Goal: Task Accomplishment & Management: Complete application form

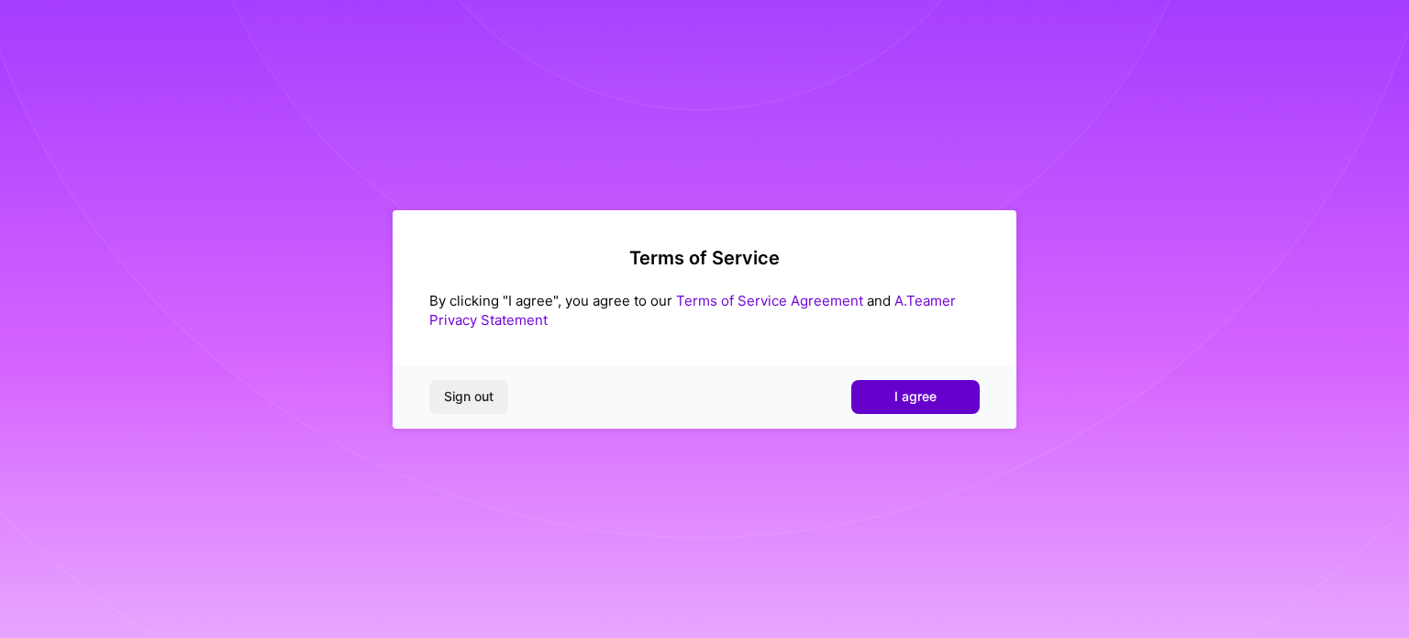
click at [884, 401] on button "I agree" at bounding box center [915, 396] width 128 height 33
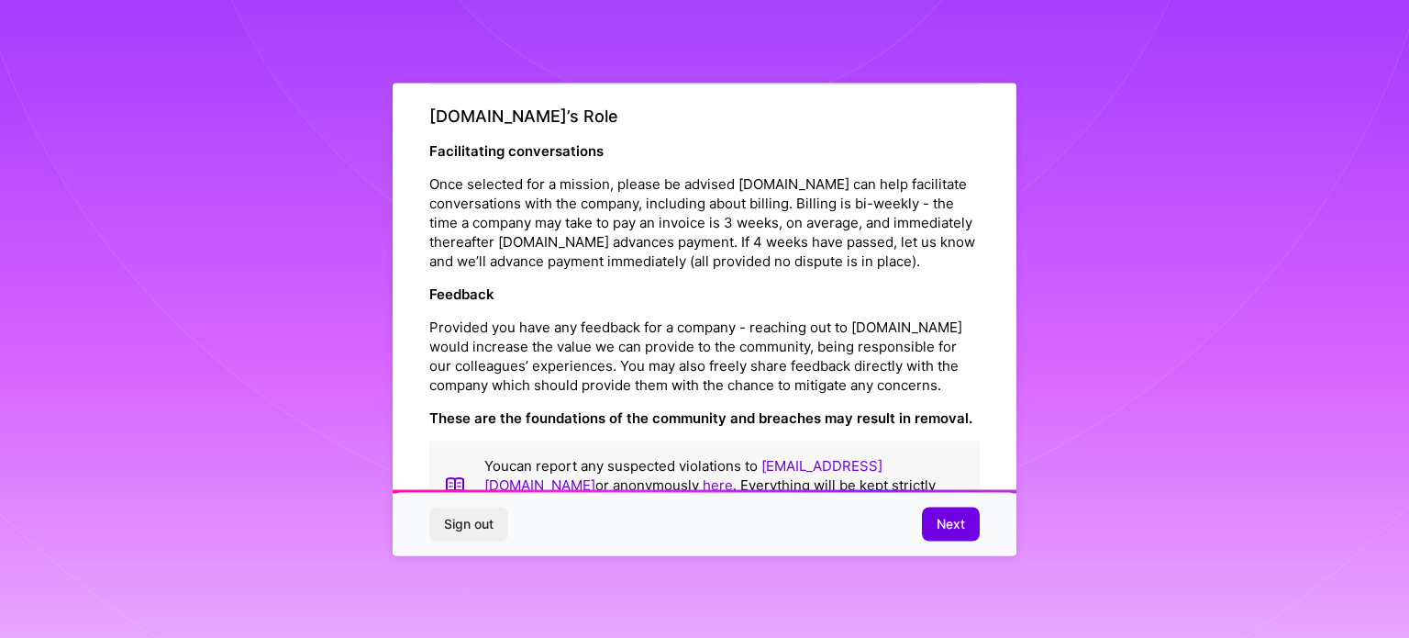
scroll to position [2127, 0]
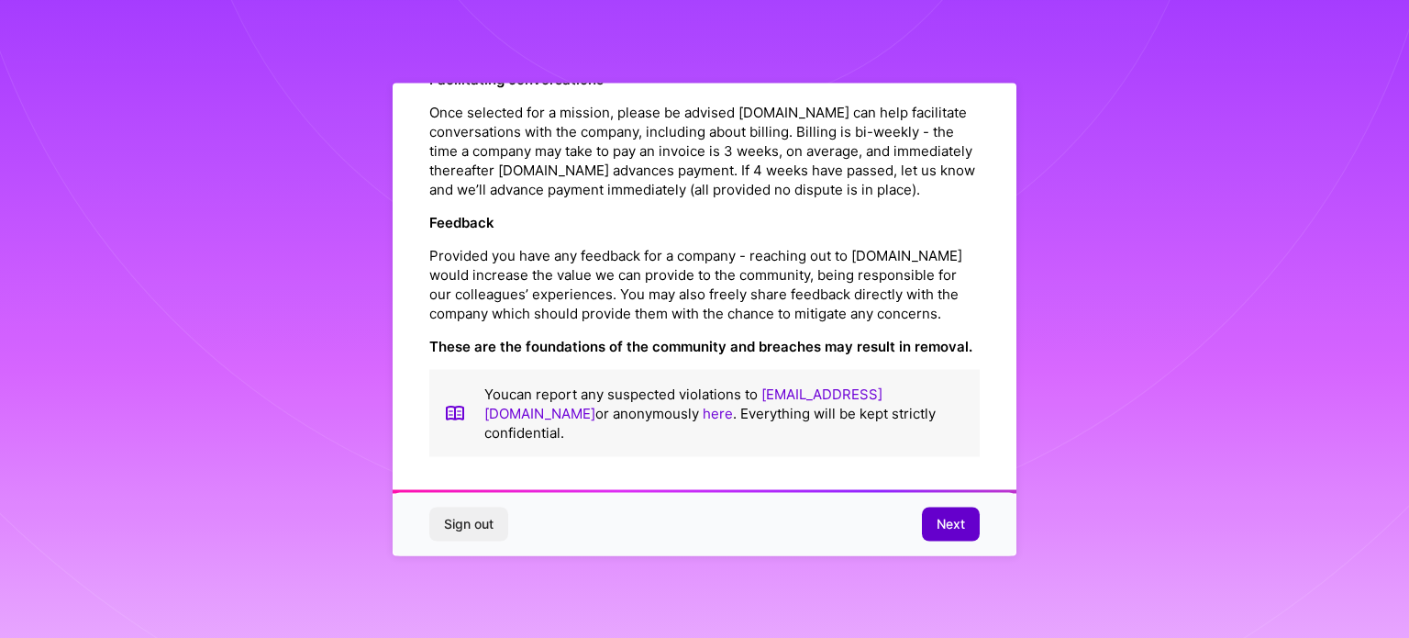
click at [937, 522] on span "Next" at bounding box center [951, 524] width 28 height 18
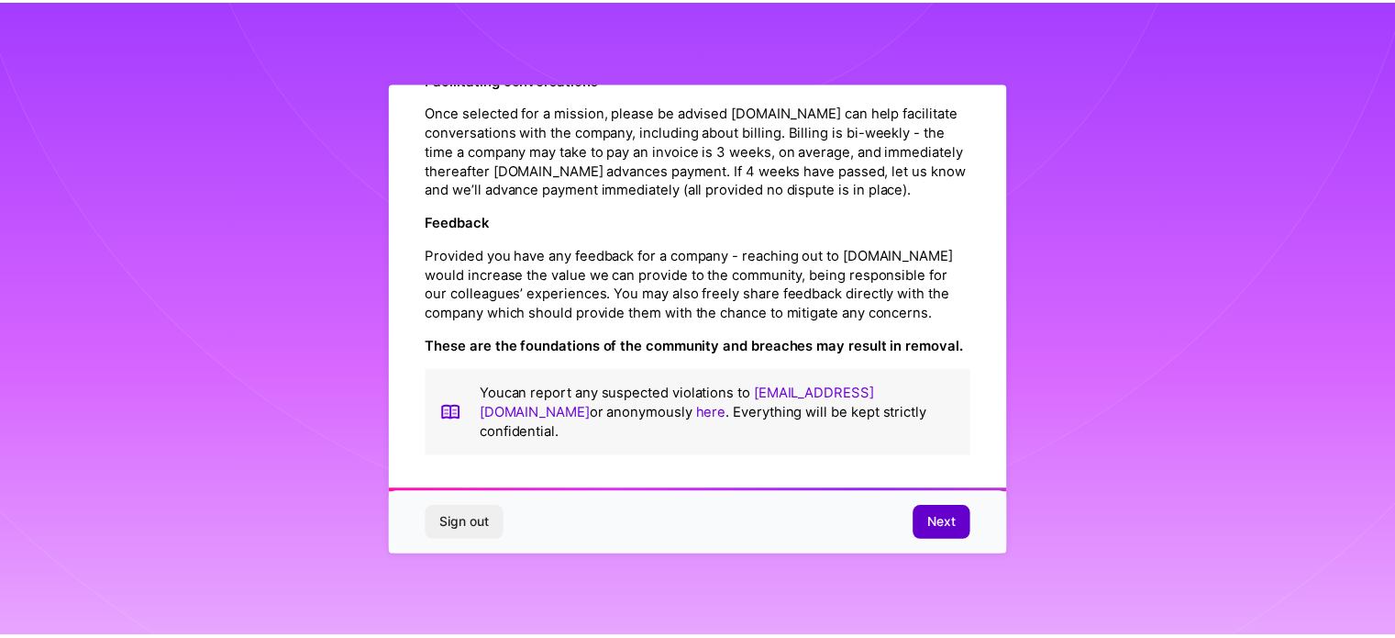
scroll to position [22, 0]
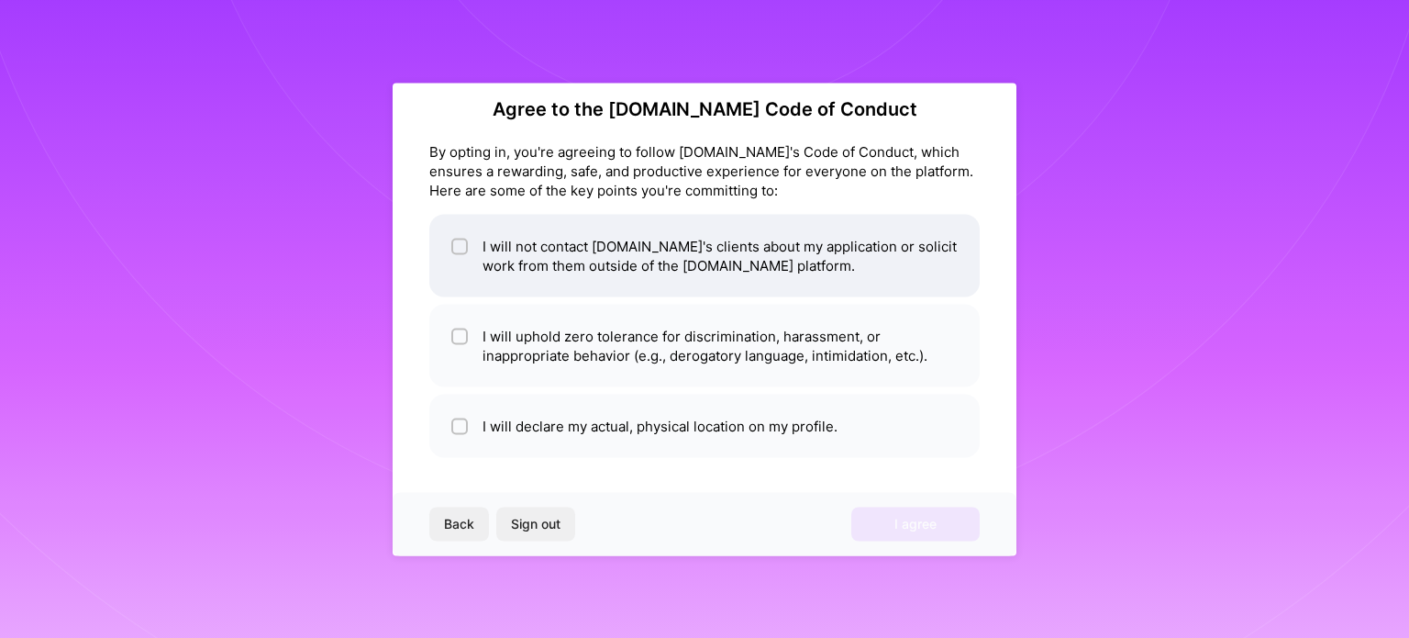
click at [455, 248] on input "checkbox" at bounding box center [461, 246] width 13 height 13
checkbox input "true"
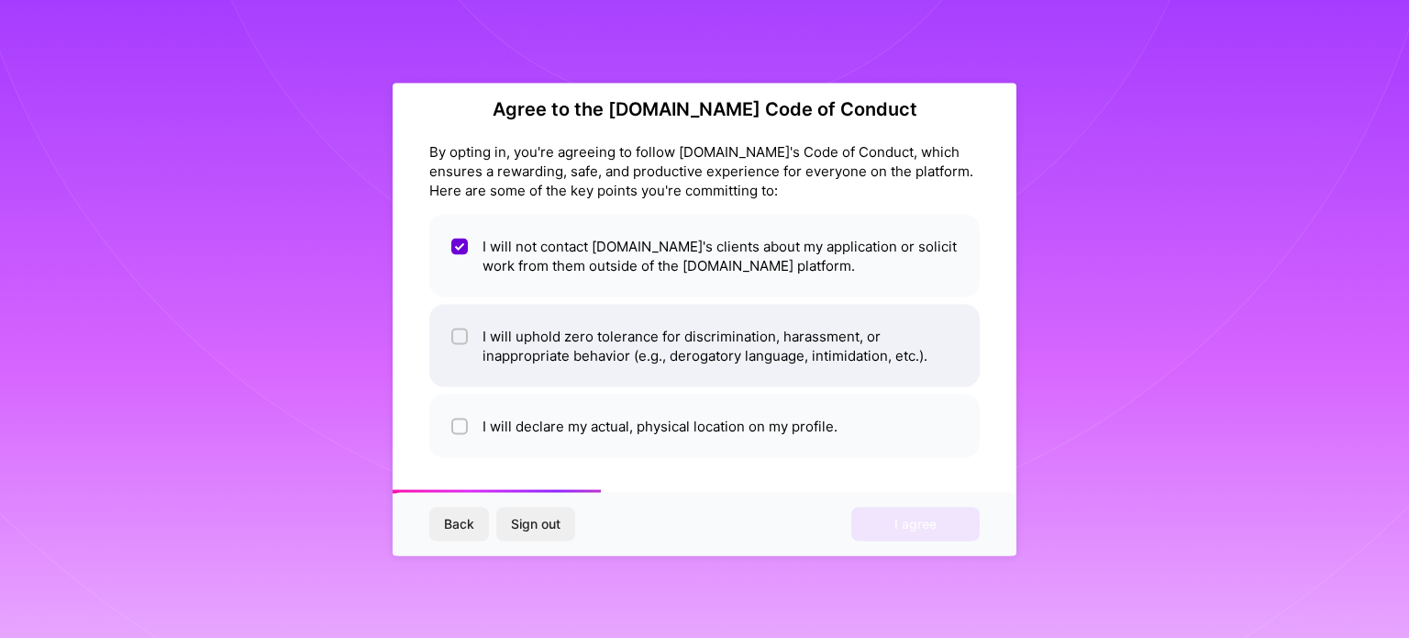
click at [464, 330] on input "checkbox" at bounding box center [461, 336] width 13 height 13
checkbox input "true"
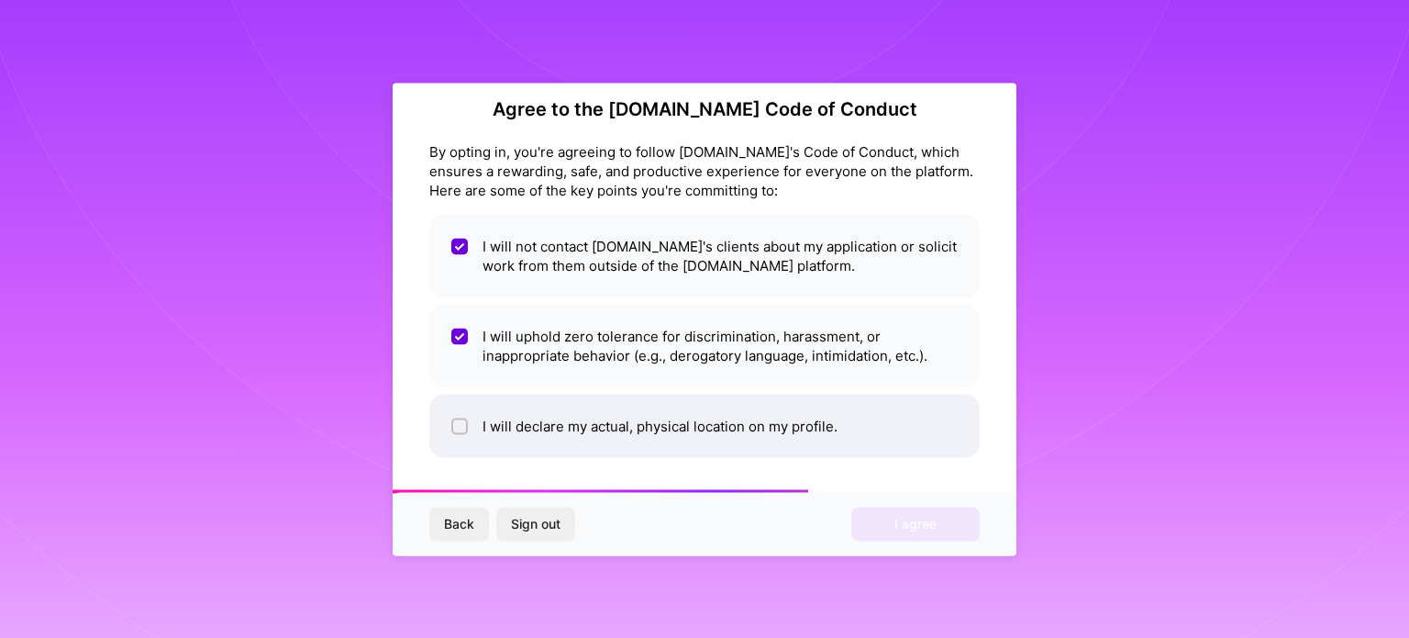
click at [455, 427] on input "checkbox" at bounding box center [461, 426] width 13 height 13
checkbox input "true"
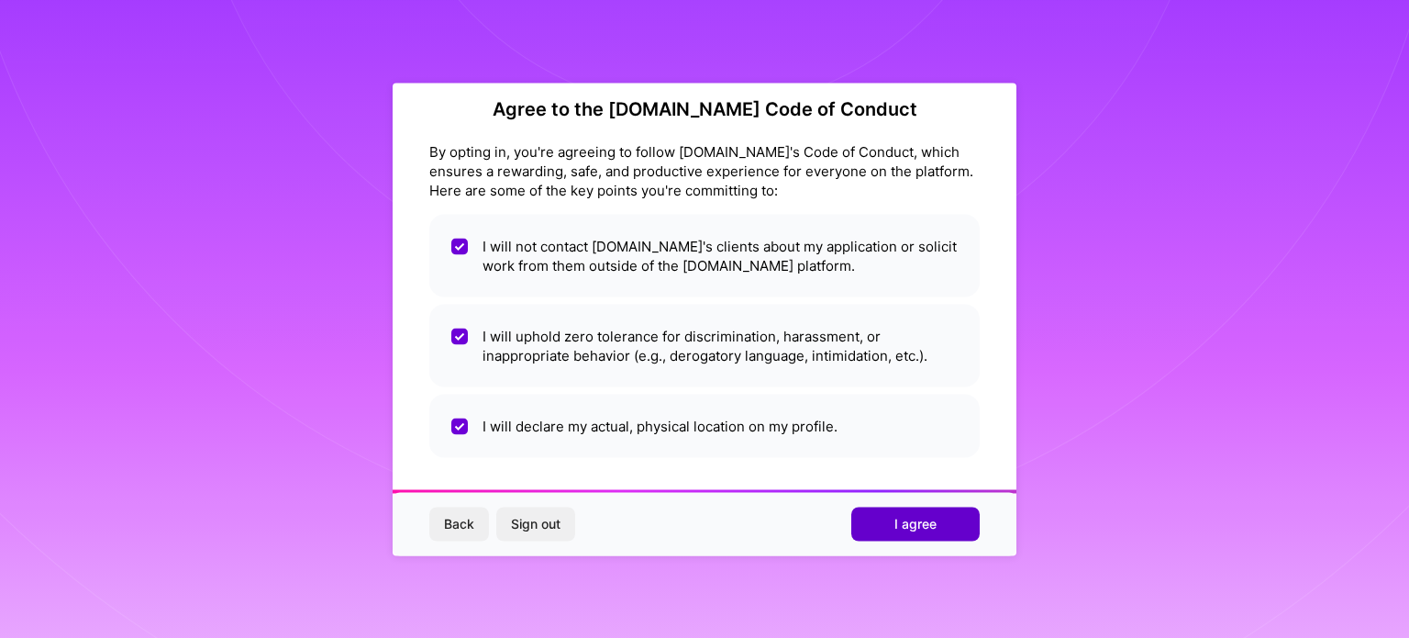
click at [909, 526] on span "I agree" at bounding box center [915, 524] width 42 height 18
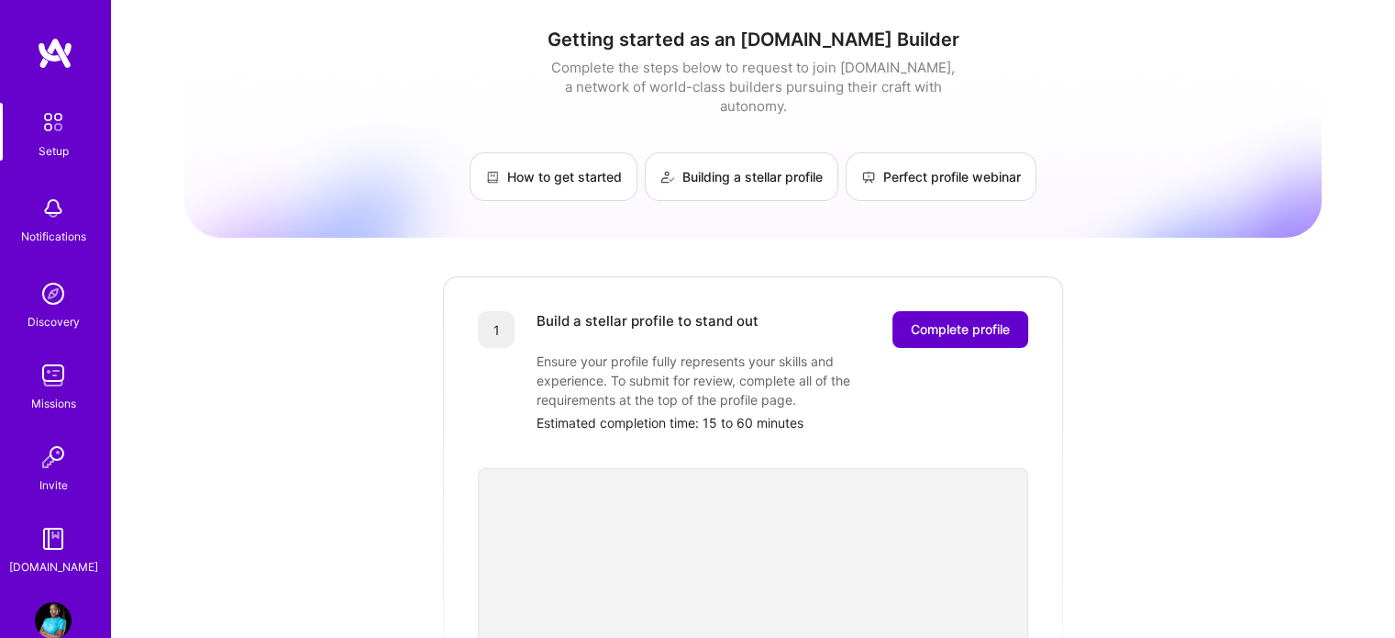
click at [962, 320] on span "Complete profile" at bounding box center [960, 329] width 99 height 18
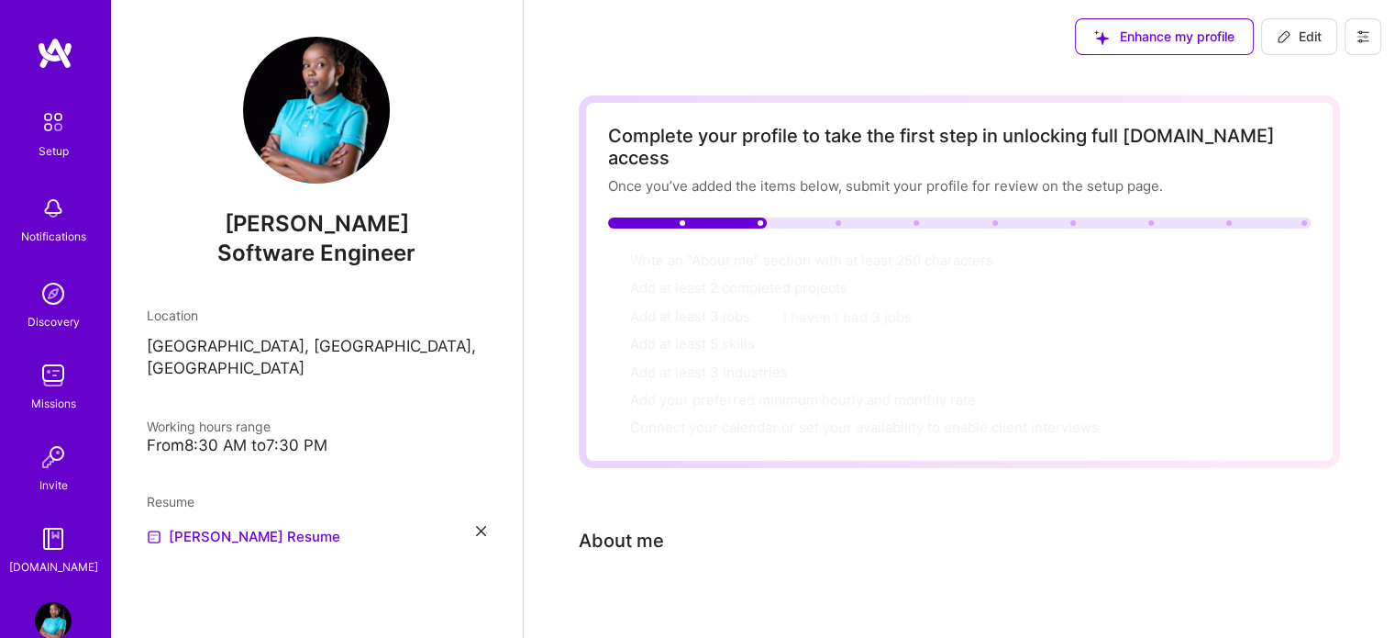
click at [44, 385] on img at bounding box center [53, 375] width 37 height 37
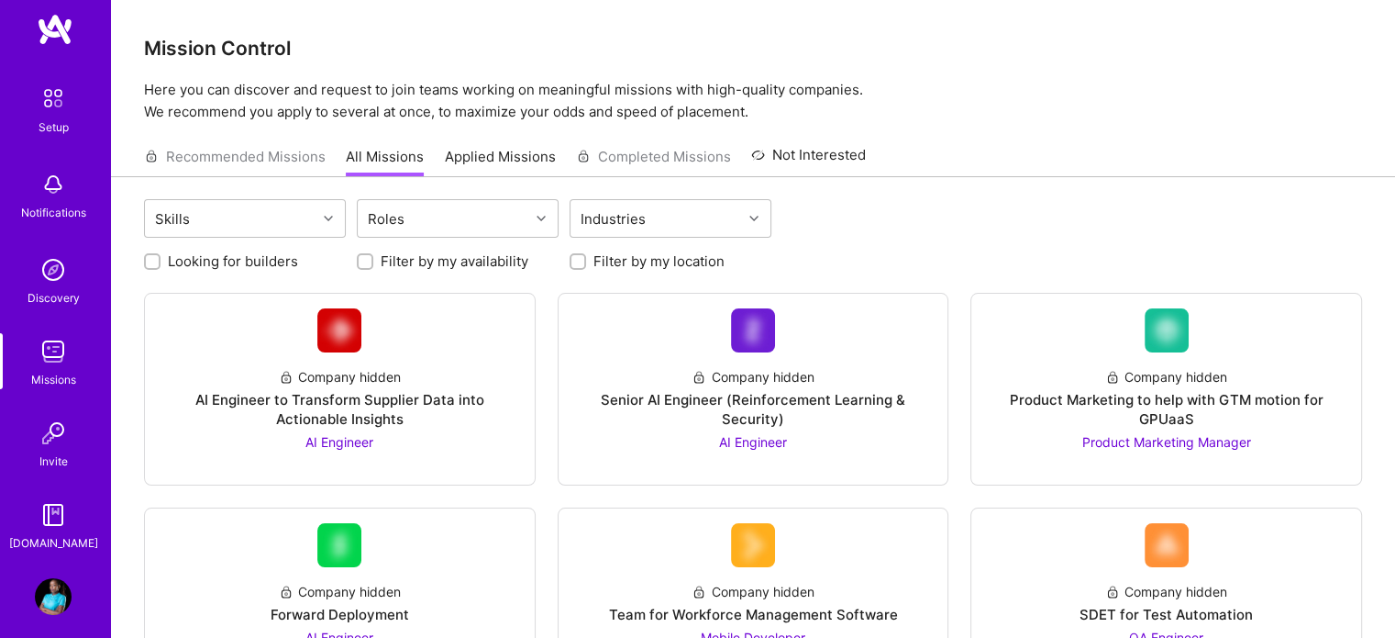
scroll to position [37, 0]
